Goal: Task Accomplishment & Management: Complete application form

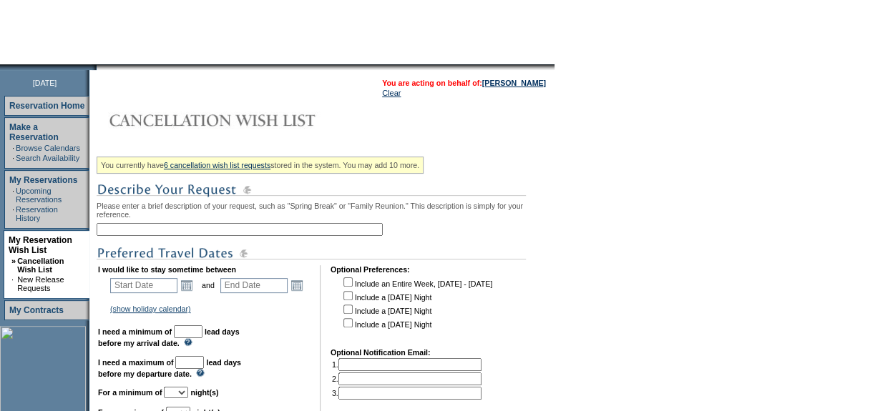
scroll to position [130, 0]
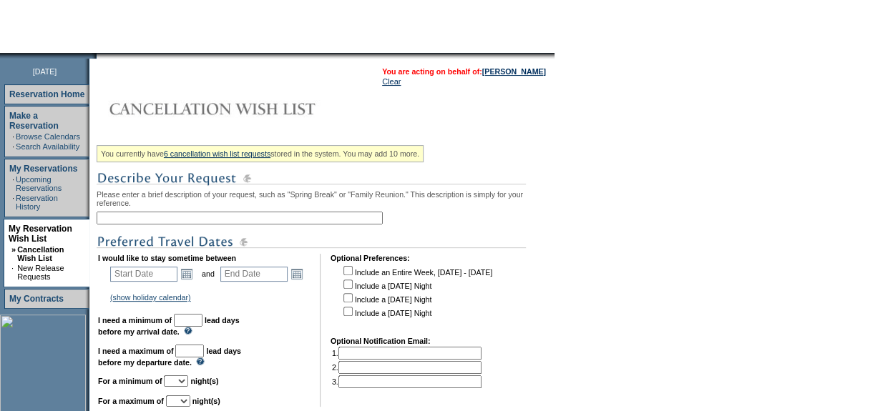
click at [164, 218] on input "text" at bounding box center [240, 218] width 286 height 13
type input "Beaver Creek/[GEOGRAPHIC_DATA] Ski [DATE]"
click at [187, 282] on link "Open the calendar popup." at bounding box center [187, 274] width 16 height 16
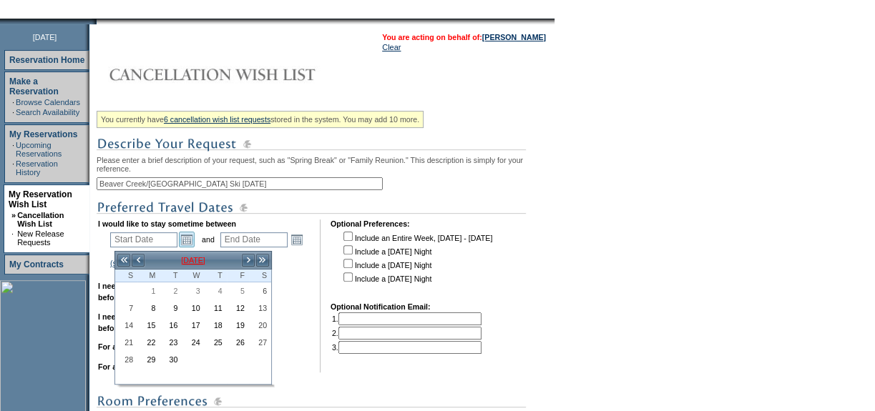
scroll to position [195, 0]
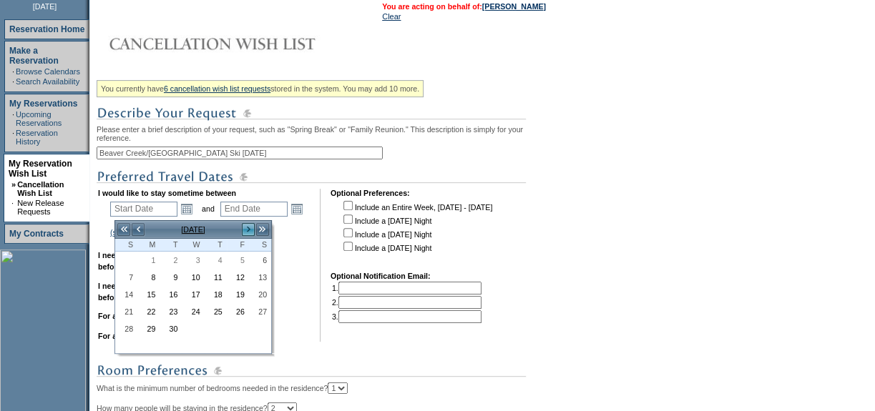
click at [248, 233] on link ">" at bounding box center [248, 230] width 14 height 14
click at [263, 294] on link "17" at bounding box center [260, 295] width 21 height 16
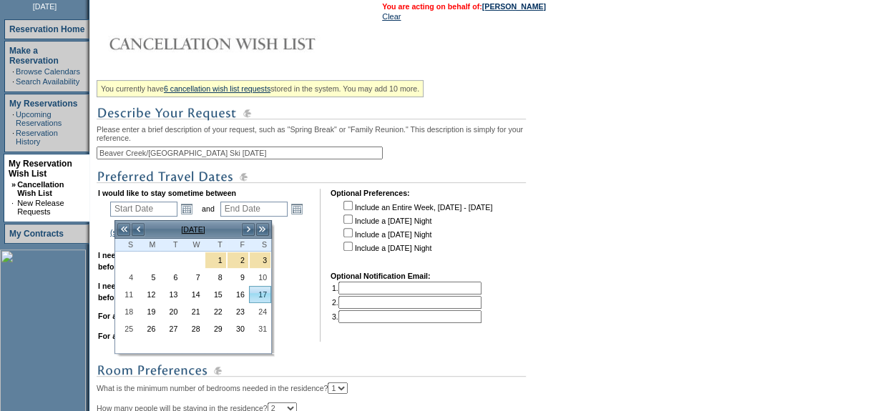
type input "[DATE]"
type input "138"
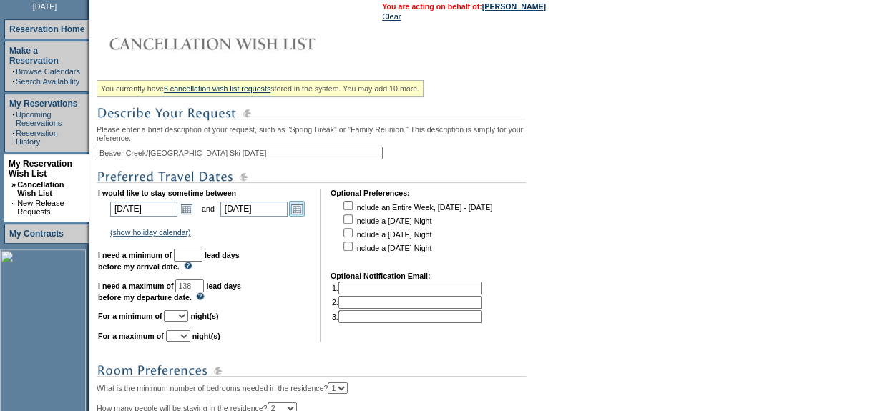
click at [305, 213] on link "Open the calendar popup." at bounding box center [297, 209] width 16 height 16
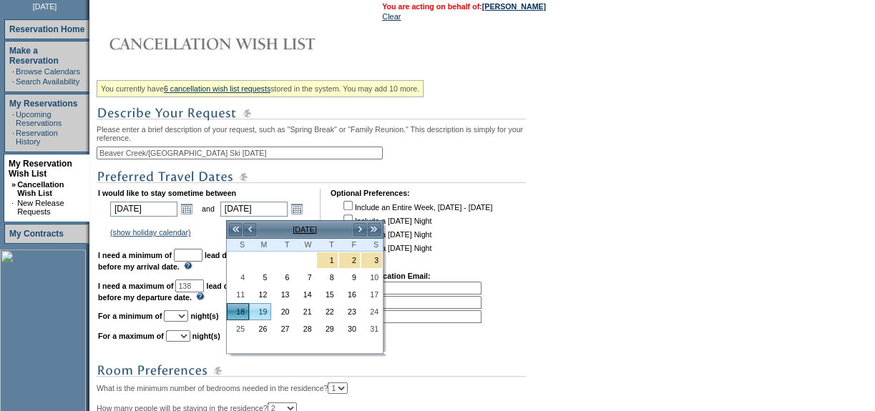
click at [258, 308] on link "19" at bounding box center [260, 312] width 21 height 16
type input "[DATE]"
type input "139"
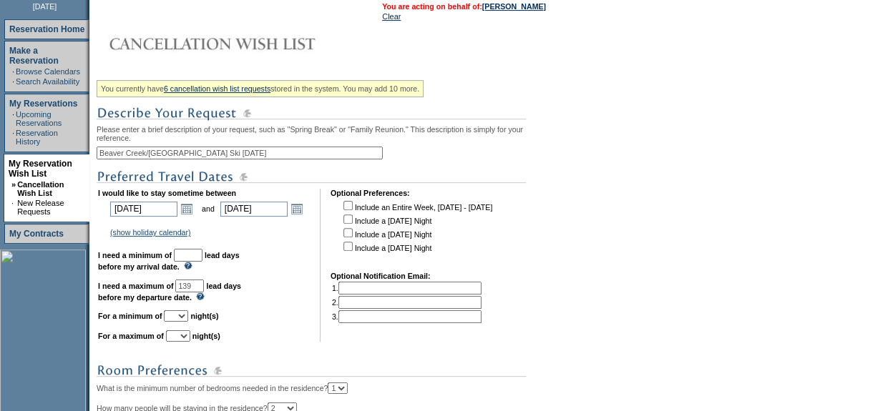
click at [202, 262] on input "text" at bounding box center [188, 255] width 29 height 13
type input "30"
click at [188, 318] on select "1 2 3 4 5 6 7 8 9 10 11 12 13 14" at bounding box center [176, 316] width 24 height 11
click at [181, 316] on select "1 2 3 4 5 6 7 8 9 10 11 12 13 14" at bounding box center [176, 316] width 24 height 11
click at [188, 321] on select "1 2 3 4 5 6 7 8 9 10 11 12 13 14" at bounding box center [176, 316] width 24 height 11
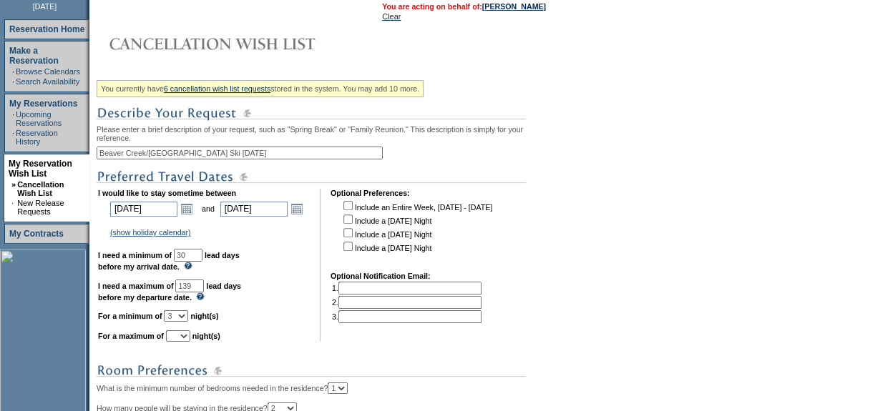
select select "2"
click at [181, 316] on select "1 2 3 4 5 6 7 8 9 10 11 12 13 14" at bounding box center [176, 316] width 24 height 11
click at [190, 342] on select "1 2 3 4 5 6 7 8 9 10 11 12 13 14" at bounding box center [178, 336] width 24 height 11
select select "2"
click at [183, 336] on select "1 2 3 4 5 6 7 8 9 10 11 12 13 14" at bounding box center [178, 336] width 24 height 11
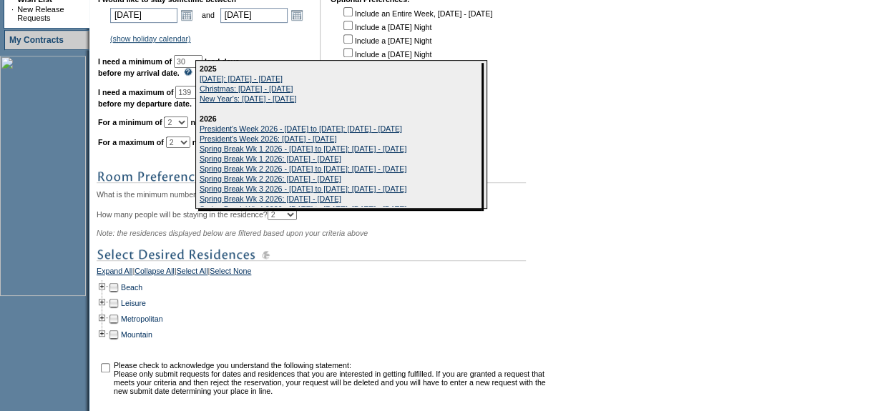
scroll to position [390, 0]
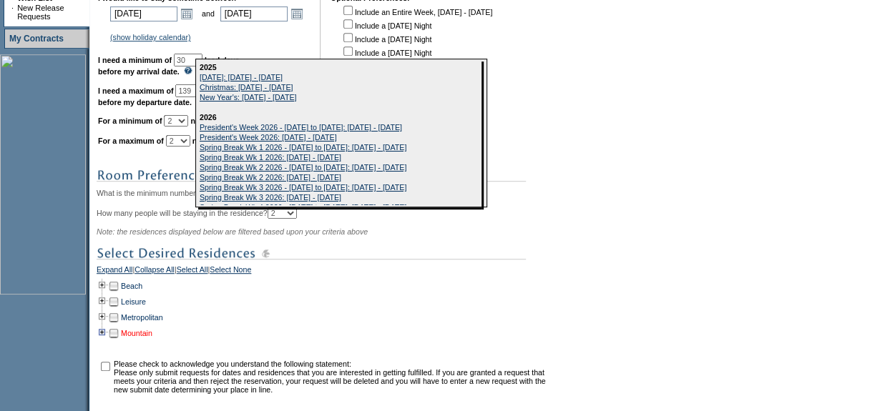
click at [136, 338] on link "Mountain" at bounding box center [136, 333] width 31 height 9
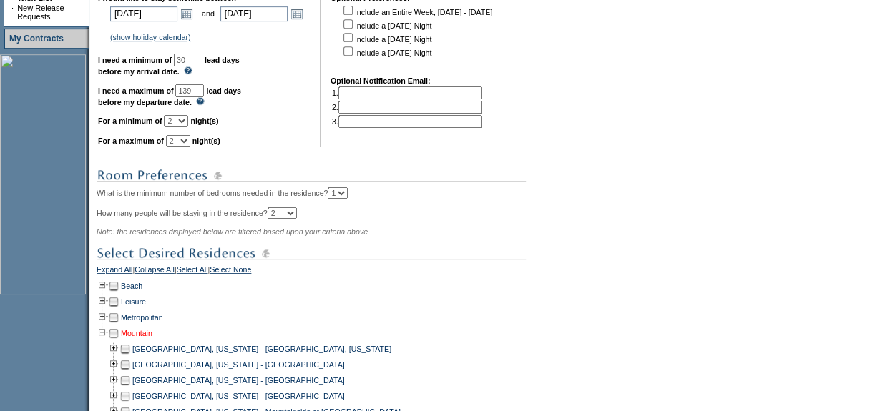
scroll to position [520, 0]
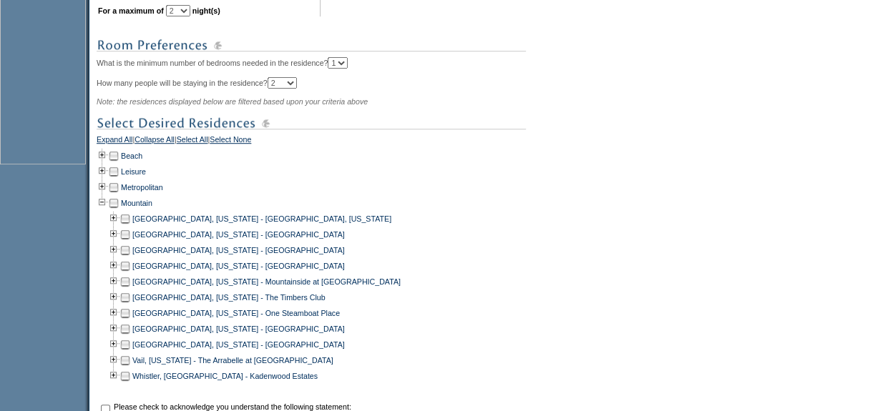
click at [129, 227] on td at bounding box center [124, 219] width 11 height 16
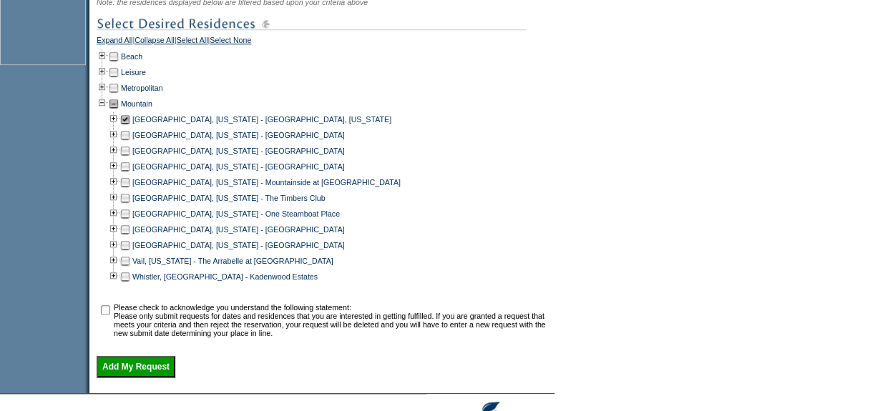
scroll to position [650, 0]
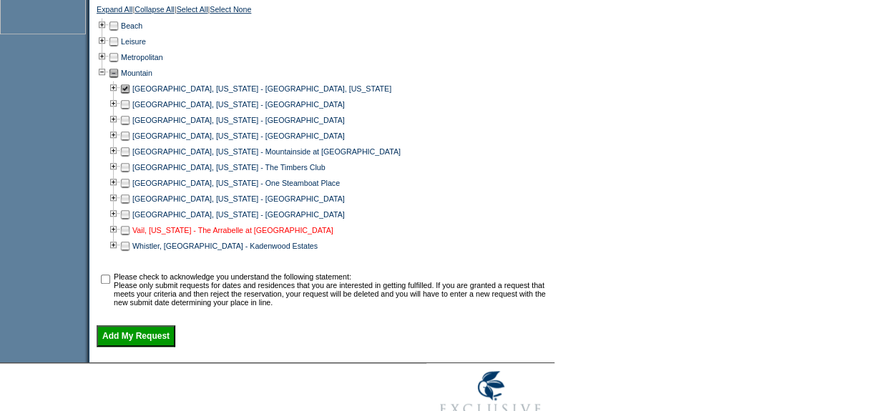
click at [141, 235] on link "Vail, [US_STATE] - The Arrabelle at [GEOGRAPHIC_DATA]" at bounding box center [232, 230] width 201 height 9
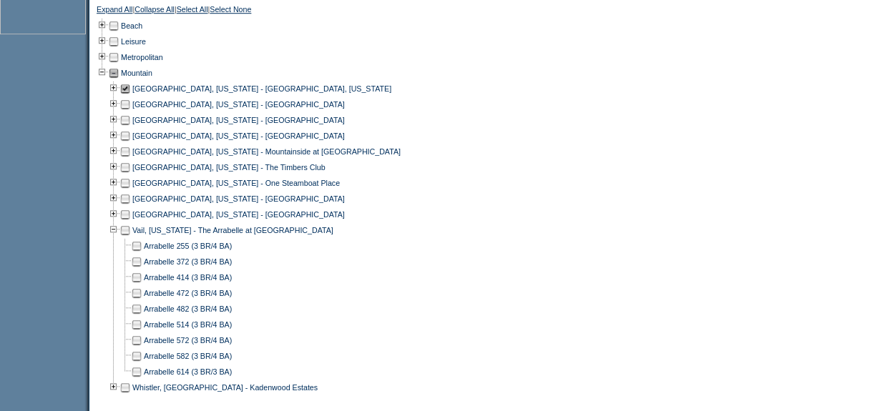
click at [130, 238] on td at bounding box center [124, 231] width 11 height 16
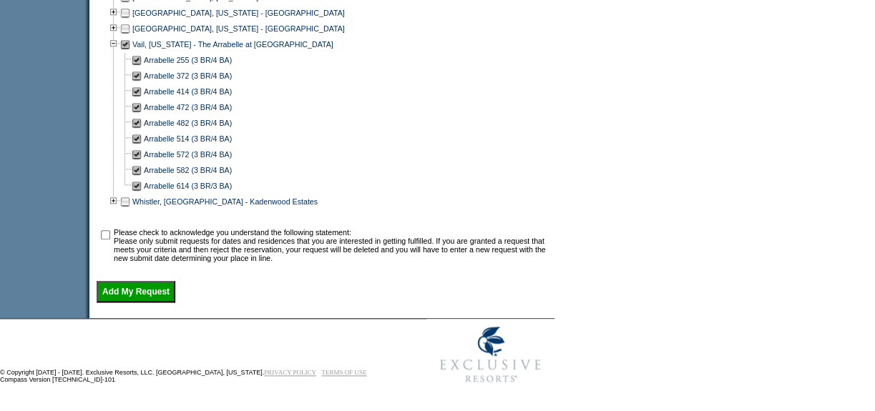
scroll to position [850, 0]
click at [110, 234] on input "checkbox" at bounding box center [105, 234] width 9 height 9
checkbox input "true"
click at [135, 291] on input "Add My Request" at bounding box center [136, 291] width 79 height 21
